Goal: Find specific page/section: Find specific page/section

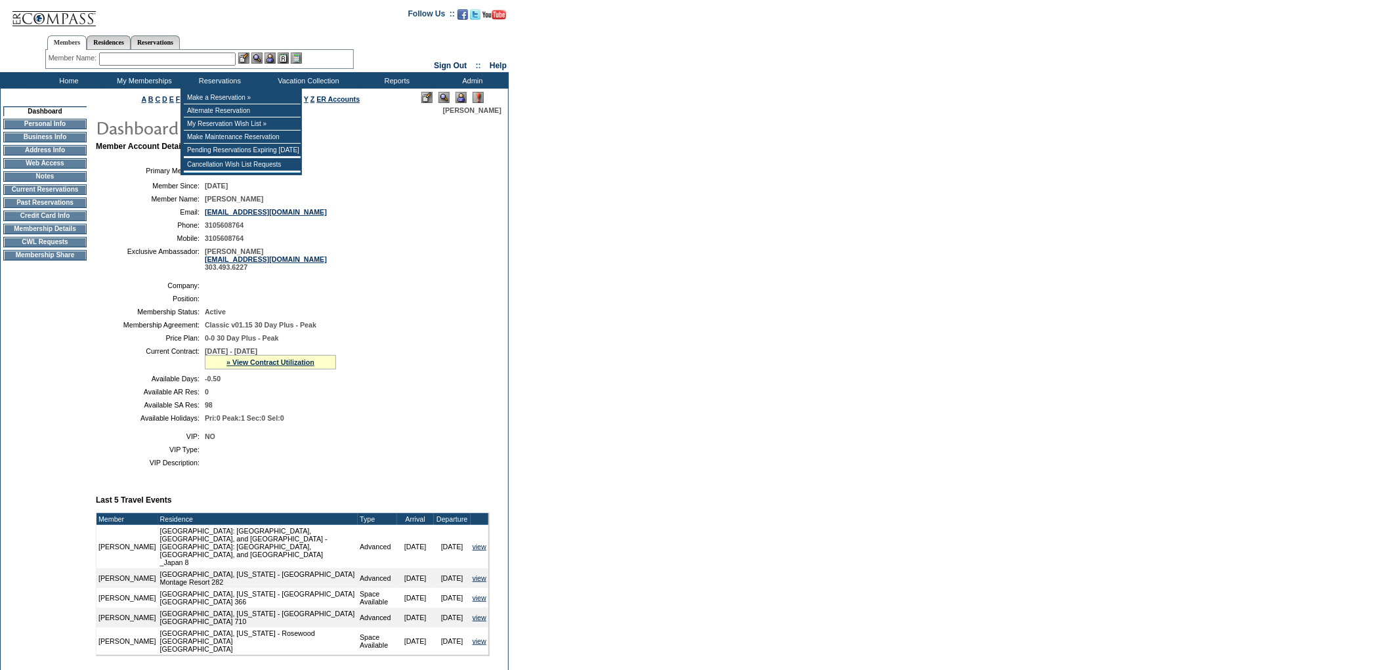
click at [190, 53] on input "text" at bounding box center [167, 59] width 137 height 13
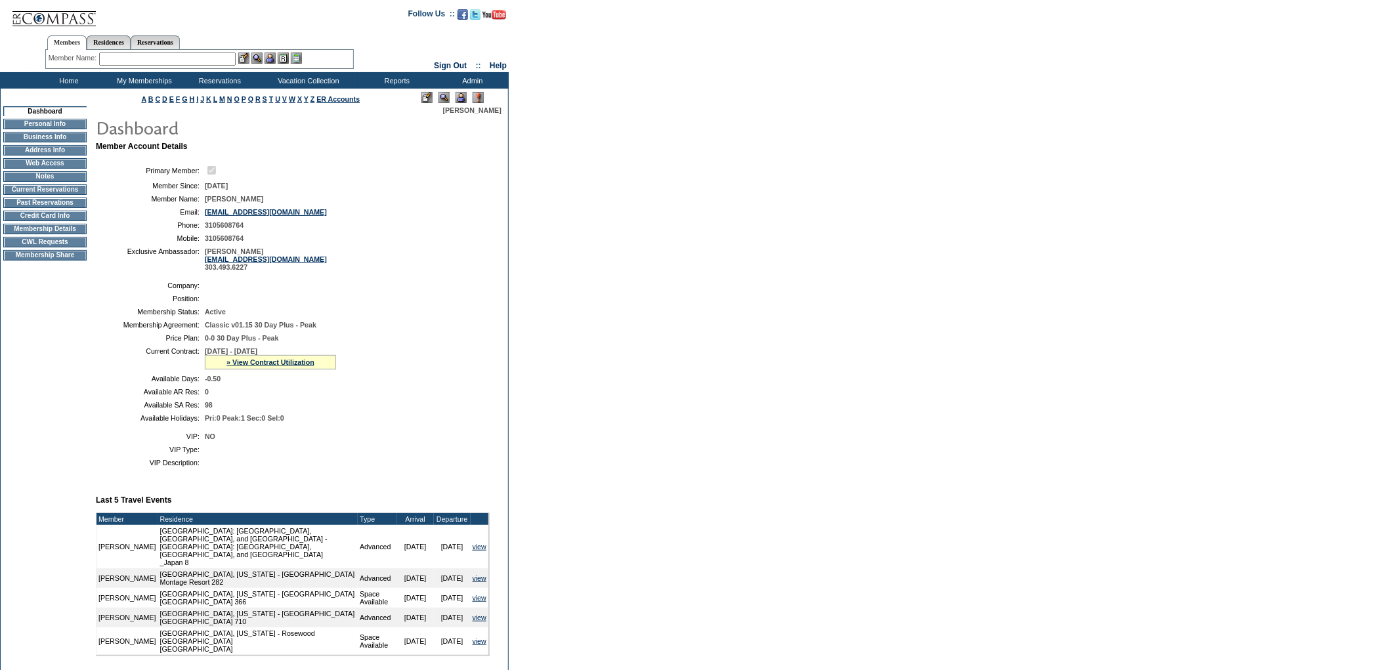
click at [1226, 263] on form "Follow Us ::" at bounding box center [694, 505] width 1389 height 1010
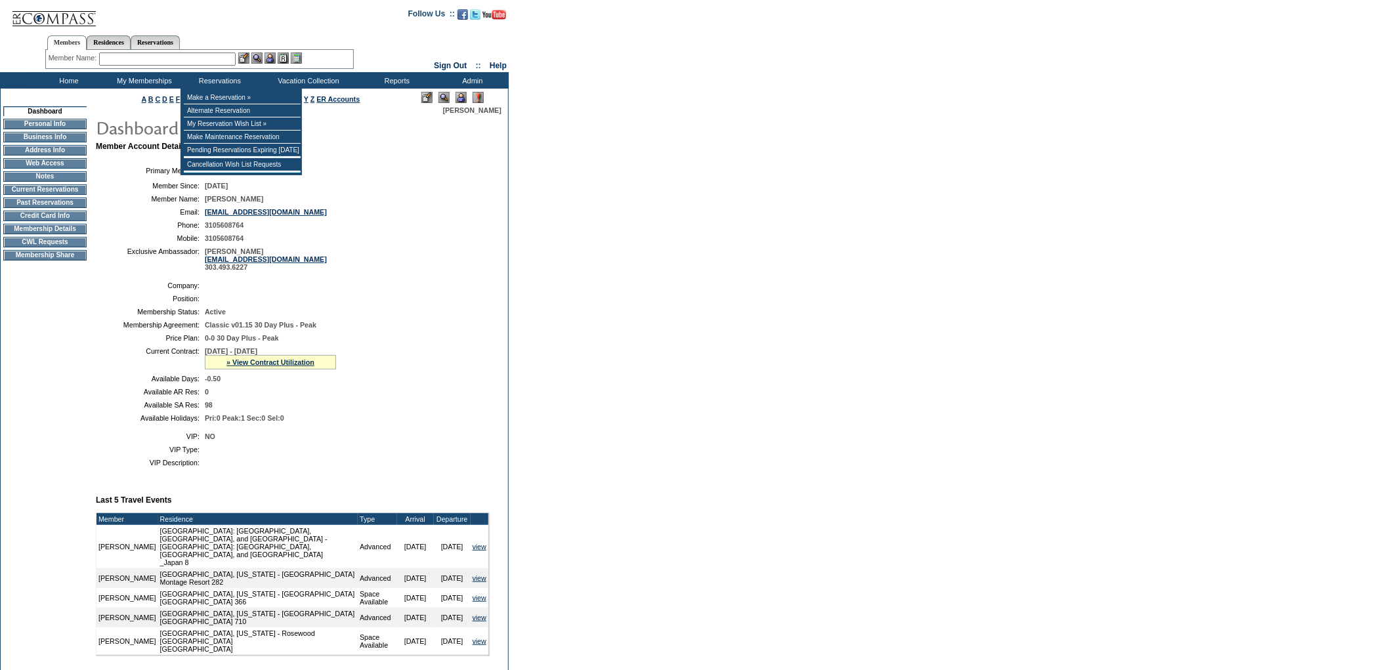
click at [236, 56] on input "text" at bounding box center [167, 59] width 137 height 13
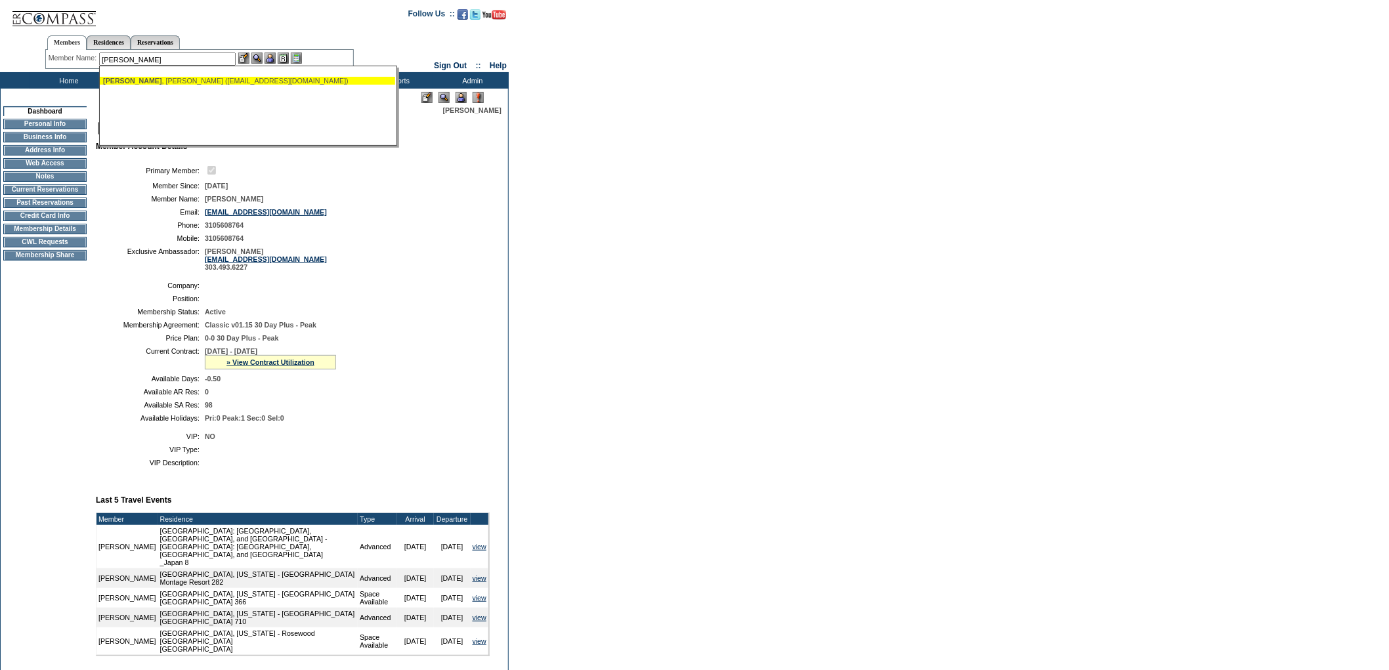
click at [263, 83] on div "[PERSON_NAME] ([EMAIL_ADDRESS][DOMAIN_NAME])" at bounding box center [247, 81] width 289 height 8
type input "[PERSON_NAME] ([EMAIL_ADDRESS][DOMAIN_NAME])"
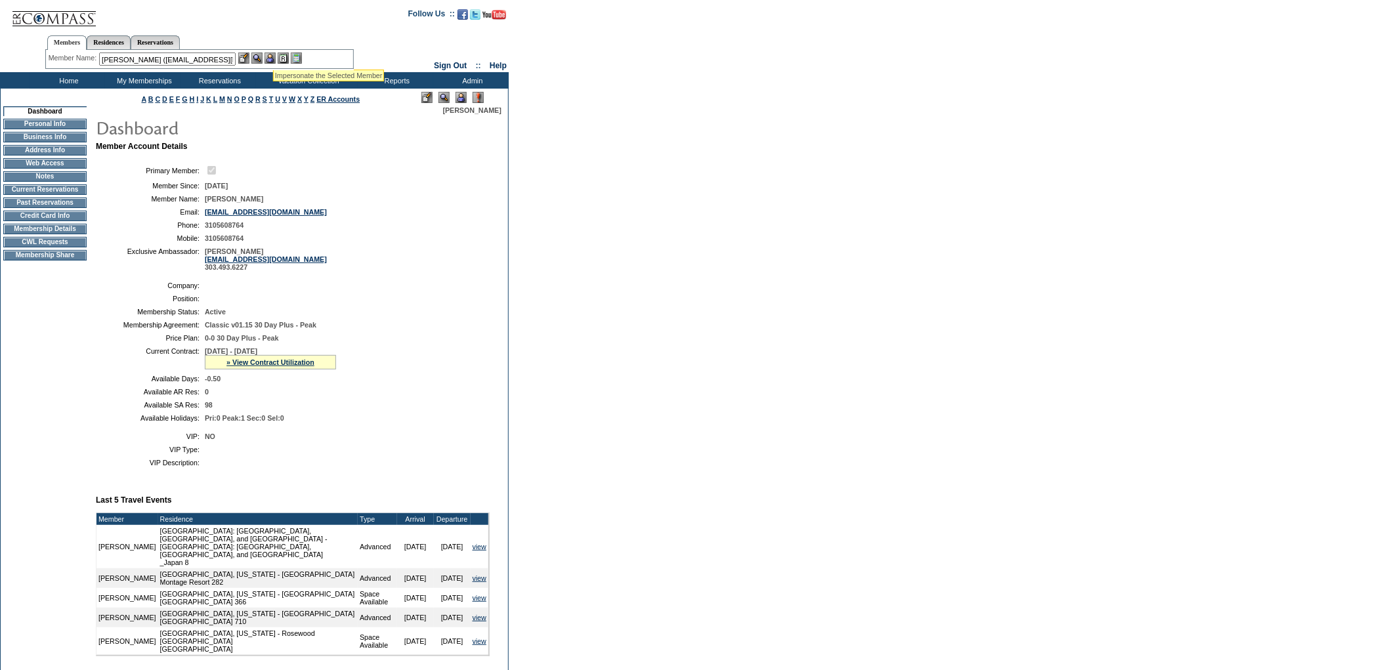
click at [274, 54] on img at bounding box center [270, 58] width 11 height 11
click at [261, 61] on img at bounding box center [256, 58] width 11 height 11
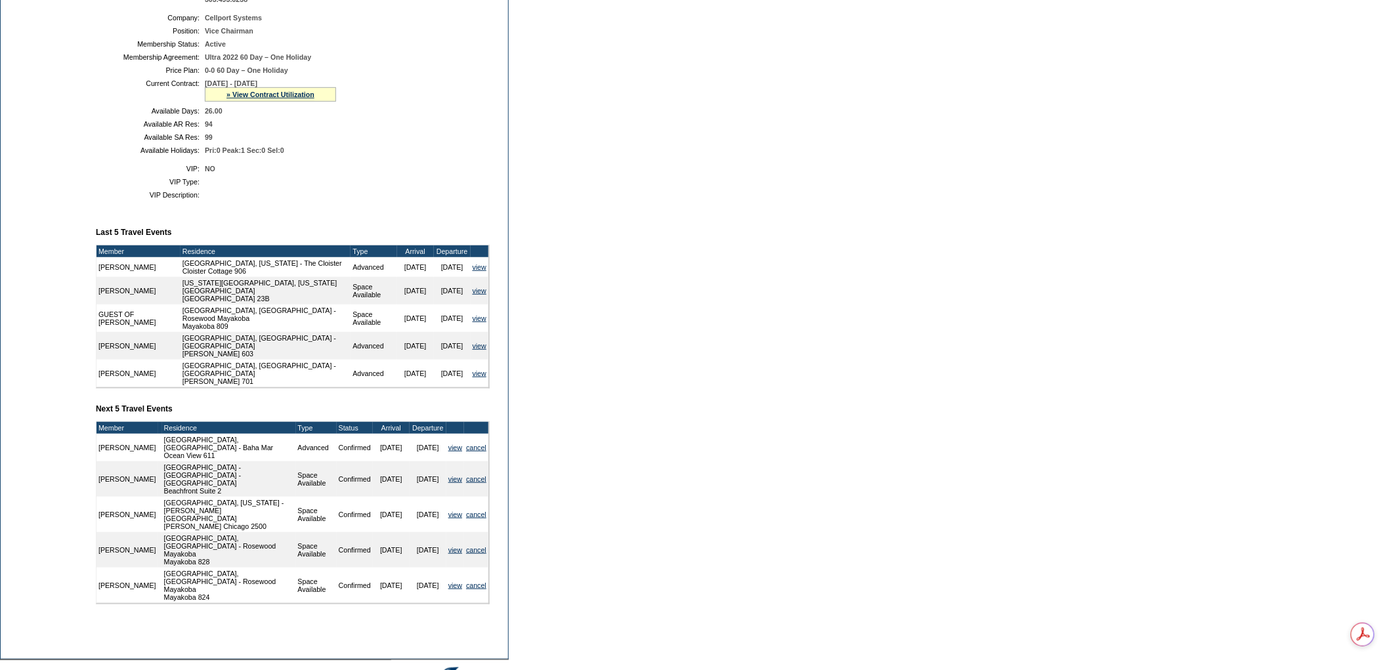
scroll to position [287, 0]
